Goal: Check status: Check status

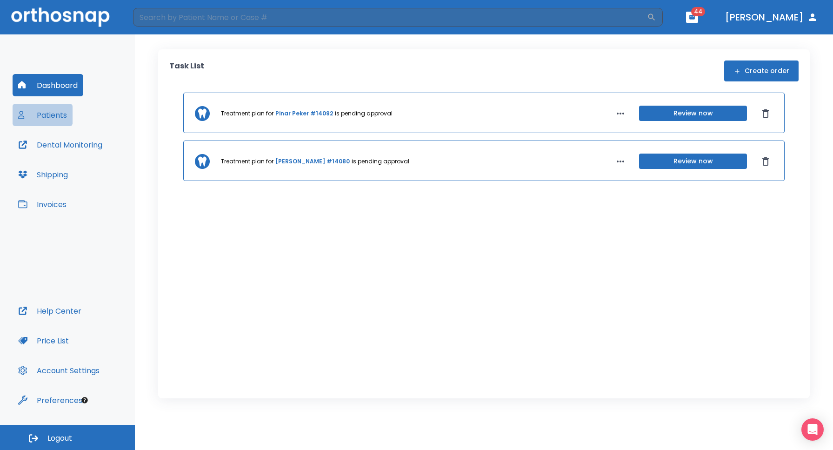
click at [52, 116] on button "Patients" at bounding box center [43, 115] width 60 height 22
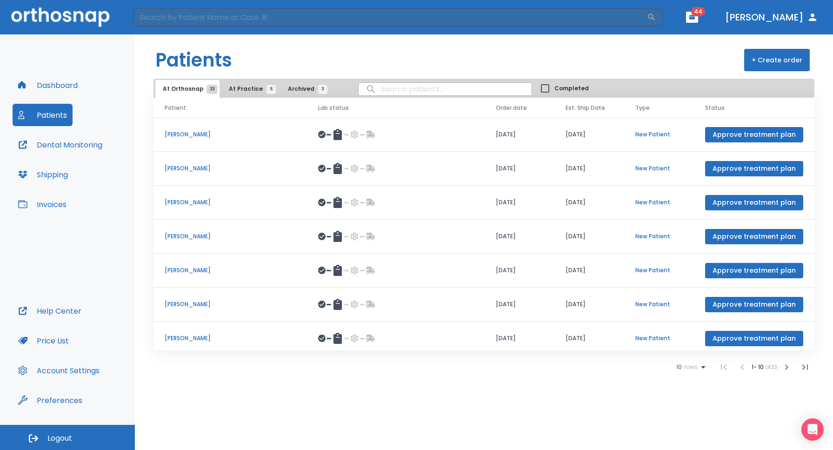
click at [386, 95] on input "search" at bounding box center [445, 89] width 173 height 18
type input "deepa"
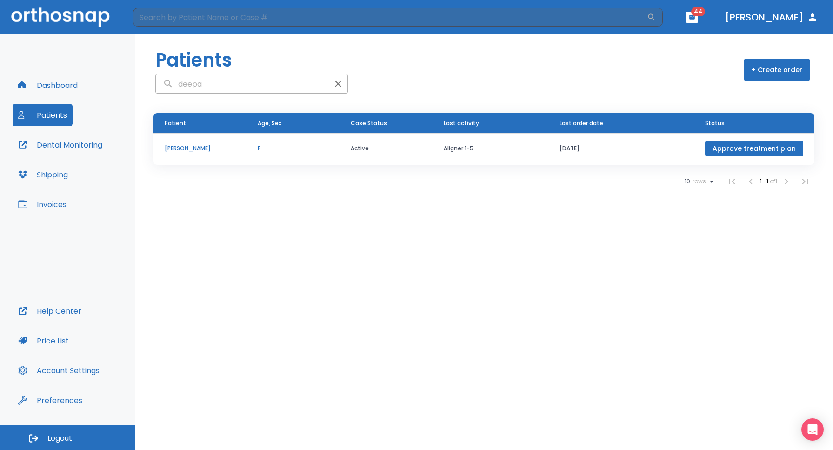
click at [341, 153] on td "Active" at bounding box center [385, 148] width 93 height 31
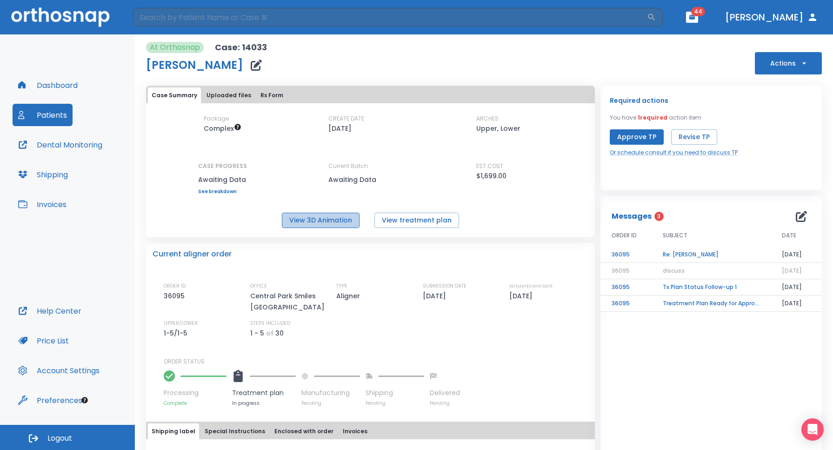
click at [334, 220] on button "View 3D Animation" at bounding box center [321, 220] width 78 height 15
